Goal: Transaction & Acquisition: Subscribe to service/newsletter

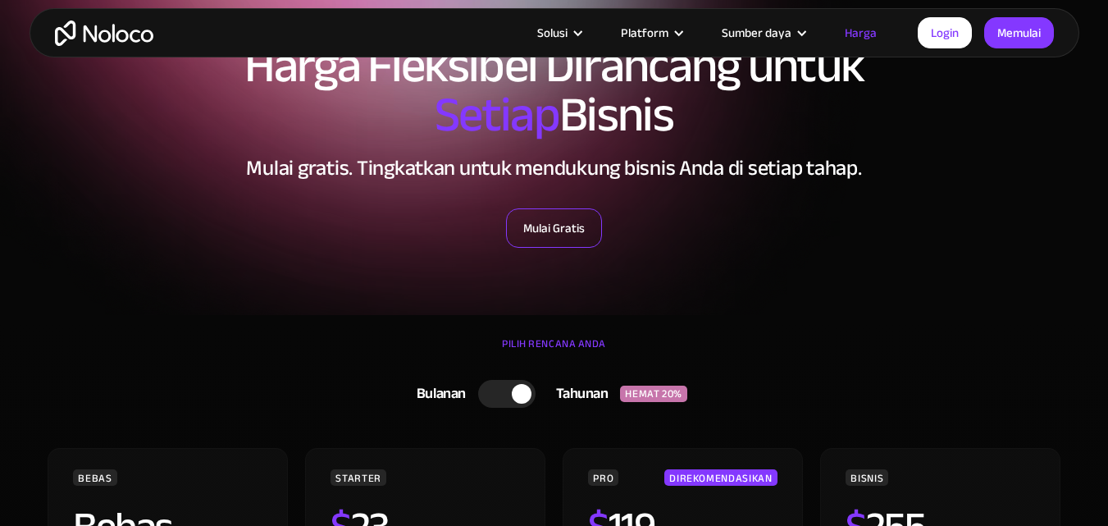
click at [549, 221] on font "Mulai Gratis" at bounding box center [554, 228] width 62 height 23
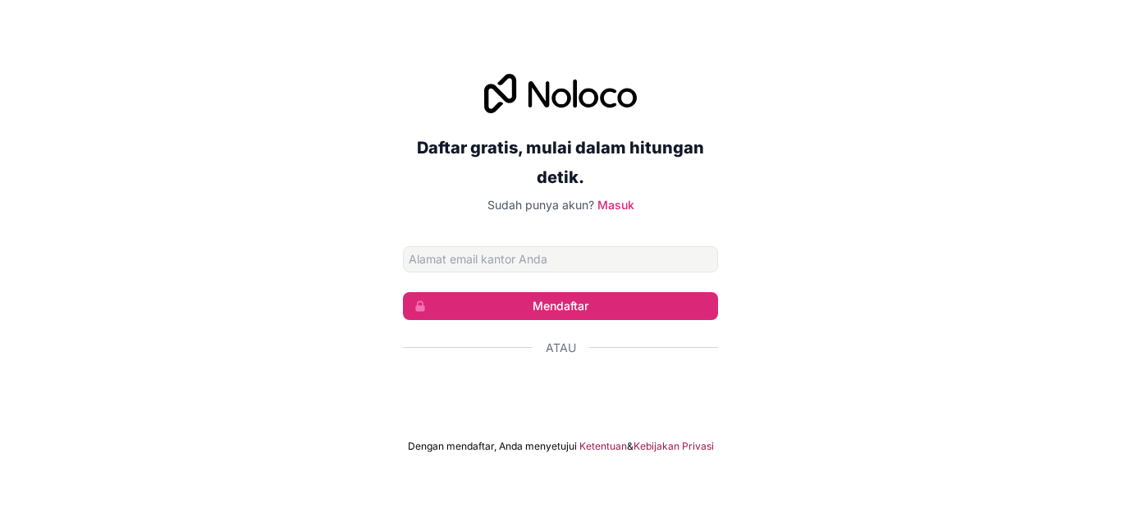
type input "[EMAIL_ADDRESS][DOMAIN_NAME]"
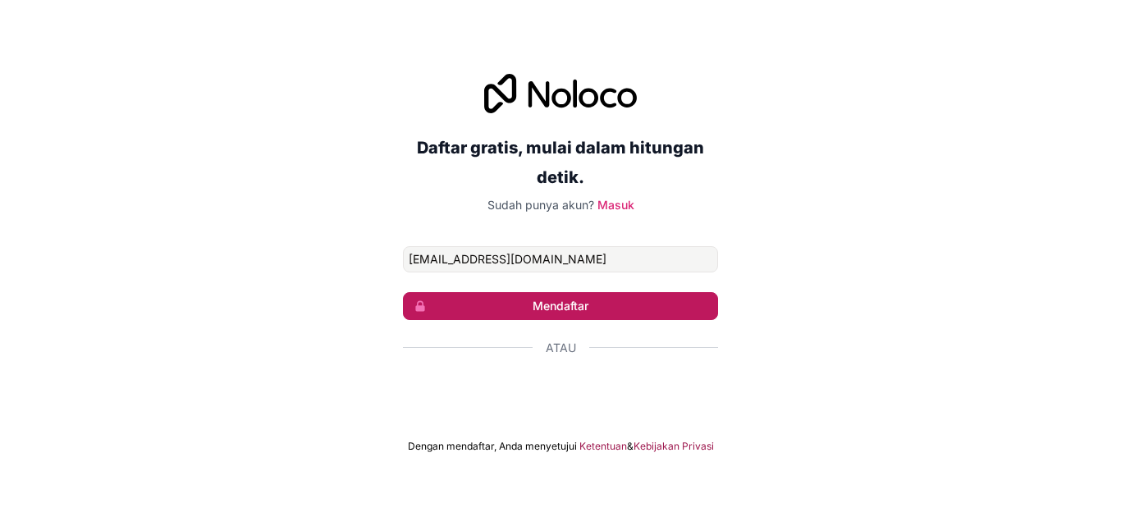
click at [615, 304] on button "Mendaftar" at bounding box center [560, 306] width 315 height 28
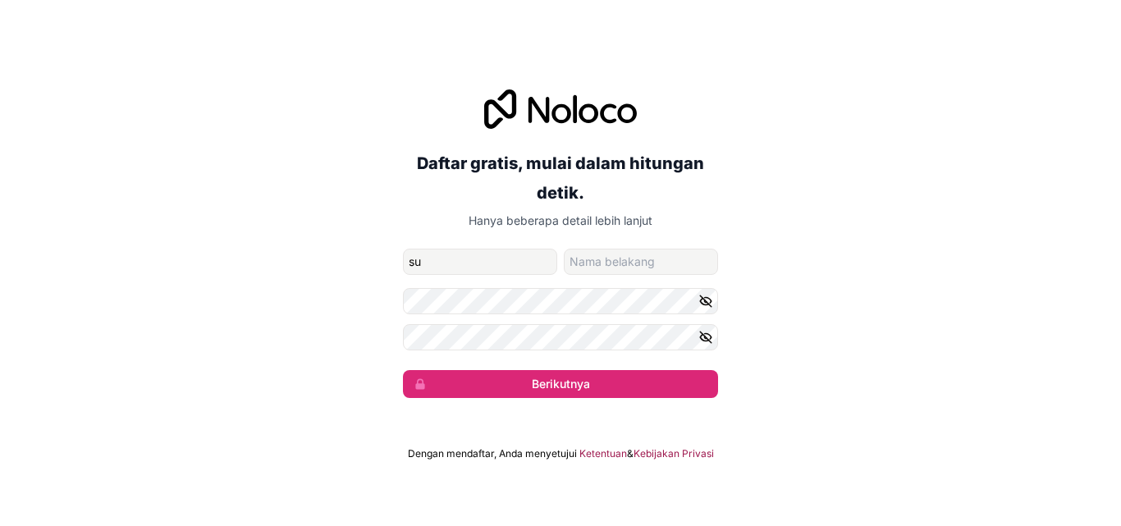
type input "su"
click at [607, 259] on input "nama keluarga" at bounding box center [641, 262] width 154 height 26
type input "Narso"
click at [415, 263] on input "su" at bounding box center [480, 262] width 154 height 26
type input "Su"
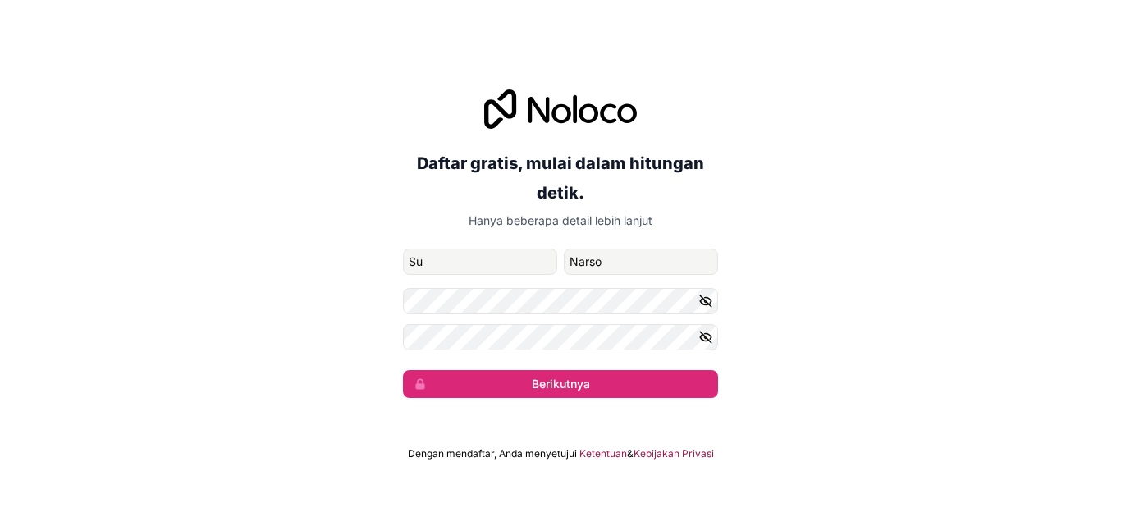
click at [703, 304] on icon "button" at bounding box center [705, 300] width 11 height 7
click at [706, 335] on icon "button" at bounding box center [705, 337] width 15 height 15
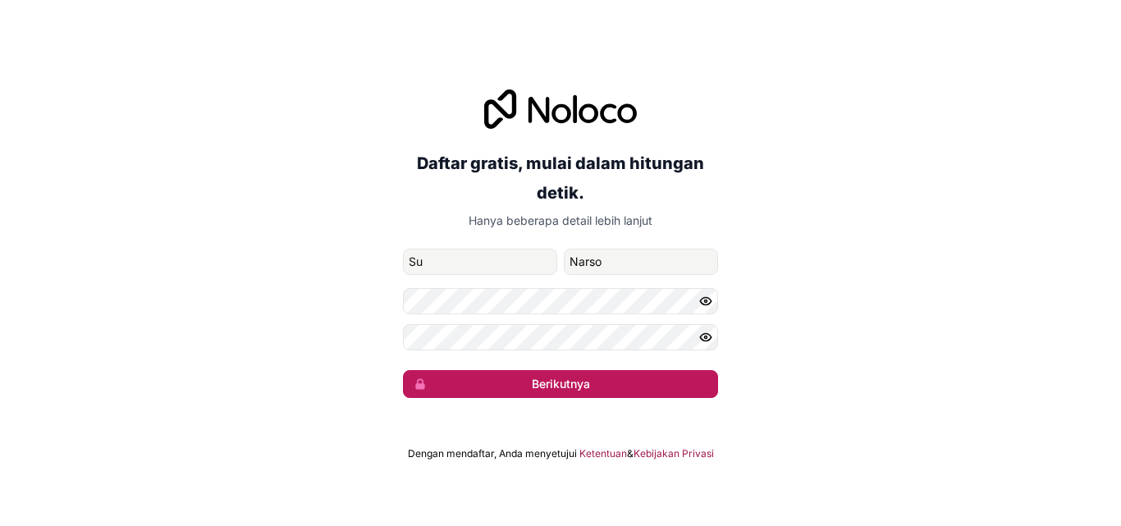
click at [521, 386] on button "Berikutnya" at bounding box center [560, 384] width 315 height 28
click at [510, 382] on button "Berikutnya" at bounding box center [560, 384] width 315 height 28
